Goal: Task Accomplishment & Management: Use online tool/utility

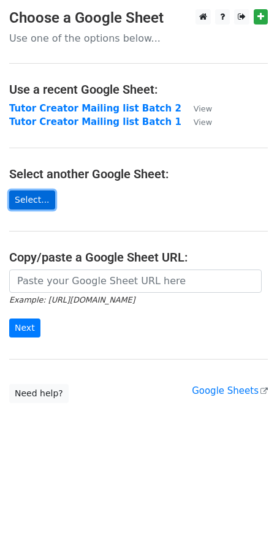
click at [34, 203] on link "Select..." at bounding box center [32, 199] width 46 height 19
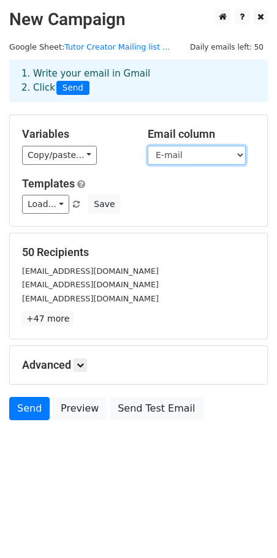
click at [175, 158] on select "Name E-mail Original First Name" at bounding box center [197, 155] width 98 height 19
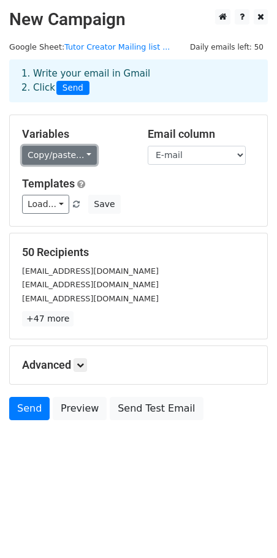
click at [56, 157] on link "Copy/paste..." at bounding box center [59, 155] width 75 height 19
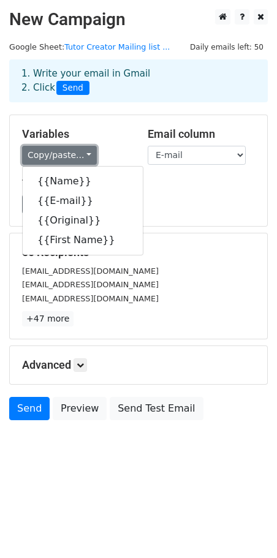
click at [56, 157] on link "Copy/paste..." at bounding box center [59, 155] width 75 height 19
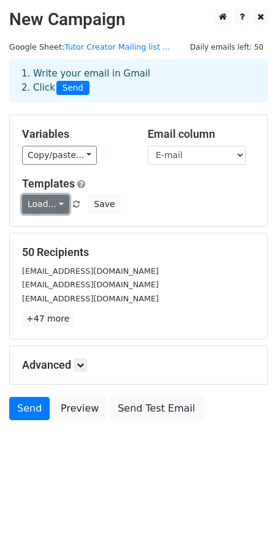
click at [51, 200] on link "Load..." at bounding box center [45, 204] width 47 height 19
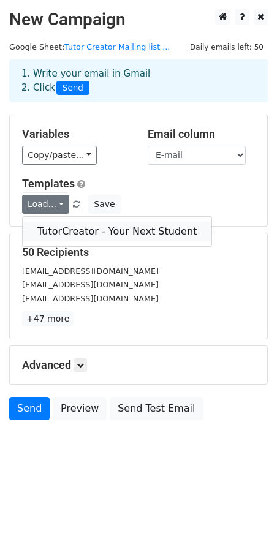
click at [55, 226] on link "TutorCreator - Your Next Student" at bounding box center [117, 232] width 189 height 20
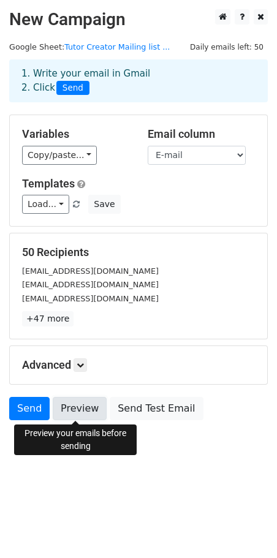
click at [78, 410] on link "Preview" at bounding box center [80, 408] width 54 height 23
click at [83, 365] on icon at bounding box center [80, 364] width 7 height 7
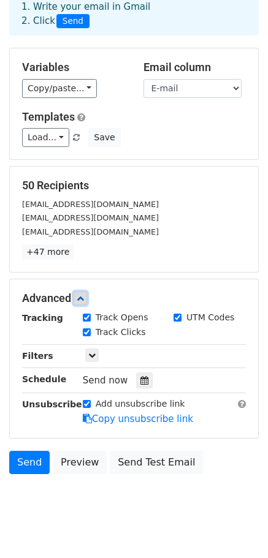
scroll to position [87, 0]
